Goal: Check status

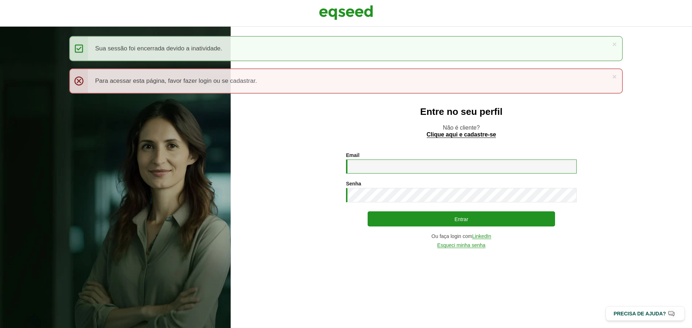
drag, startPoint x: 414, startPoint y: 168, endPoint x: 414, endPoint y: 174, distance: 5.4
click at [414, 168] on input "Email *" at bounding box center [461, 167] width 231 height 14
type input "**********"
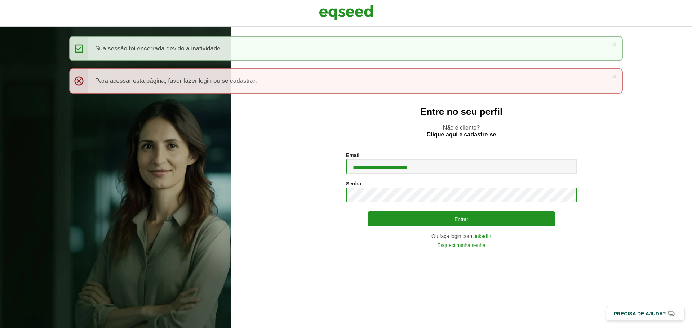
click at [368, 212] on button "Entrar" at bounding box center [461, 219] width 187 height 15
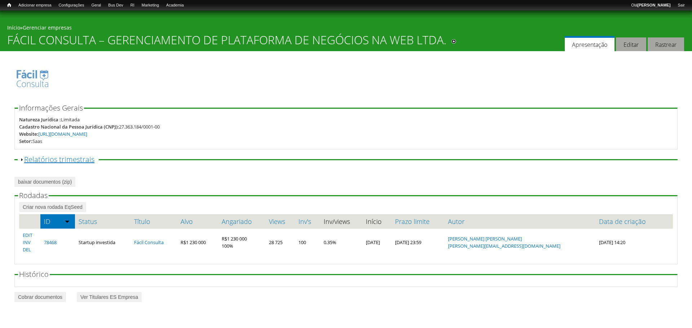
click at [67, 160] on link "Exibir Relatórios trimestrais" at bounding box center [59, 160] width 70 height 10
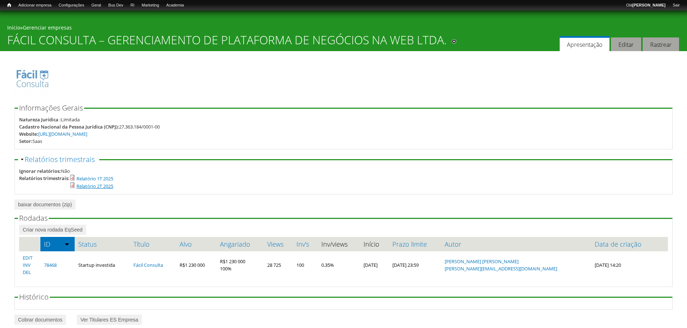
click at [98, 186] on link "Relatório 2T 2025" at bounding box center [94, 186] width 37 height 6
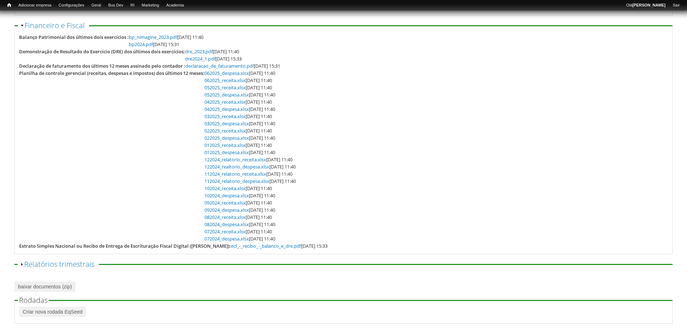
scroll to position [276, 0]
